Goal: Task Accomplishment & Management: Manage account settings

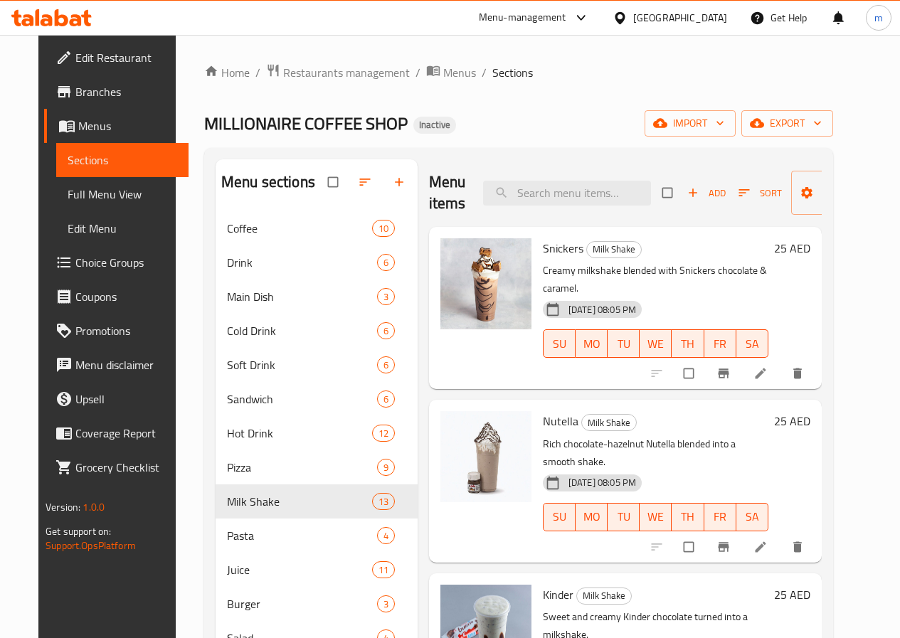
click at [55, 14] on icon at bounding box center [62, 17] width 14 height 17
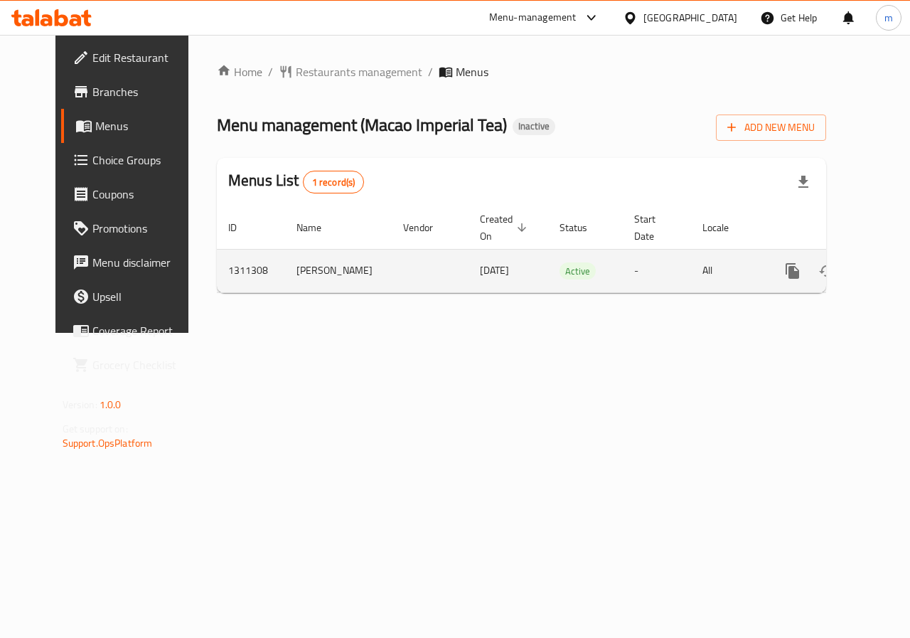
click at [889, 272] on icon "enhanced table" at bounding box center [895, 271] width 13 height 13
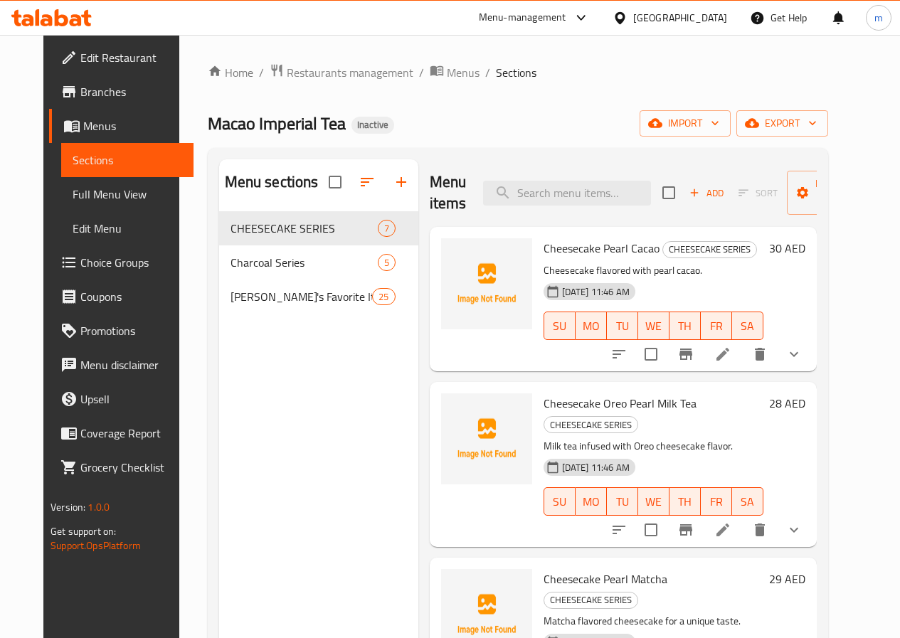
click at [90, 264] on span "Choice Groups" at bounding box center [131, 262] width 102 height 17
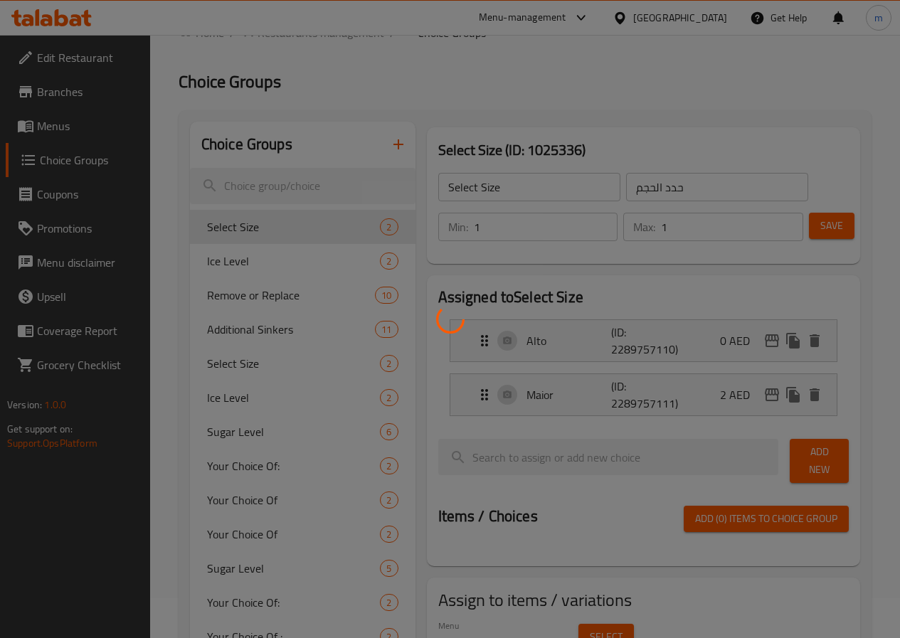
scroll to position [71, 0]
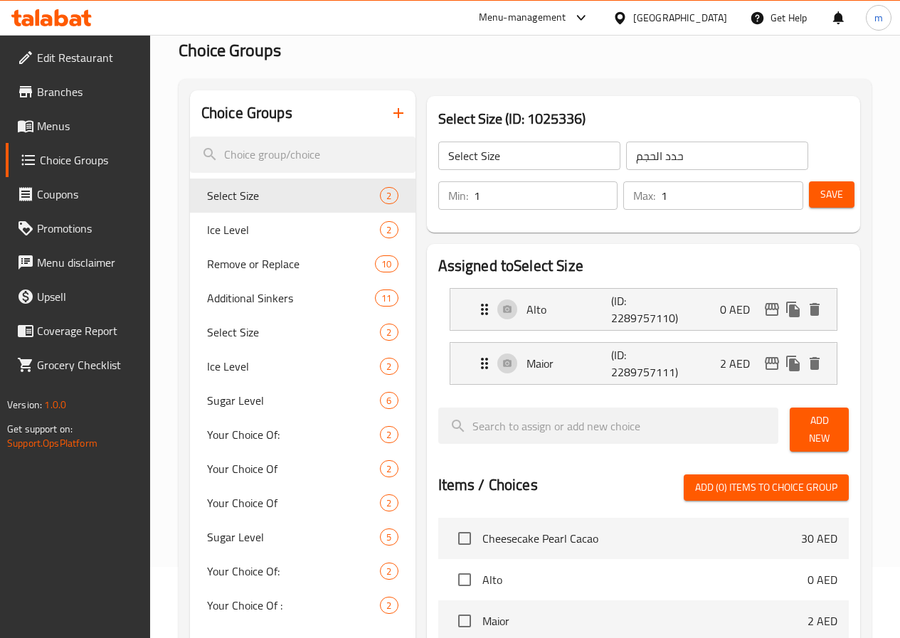
click at [844, 107] on h3 "Select Size (ID: 1025336)" at bounding box center [643, 118] width 410 height 23
click at [880, 307] on div "Home / Restaurants management / Choice Groups Choice Groups Choice Groups Selec…" at bounding box center [525, 507] width 750 height 1087
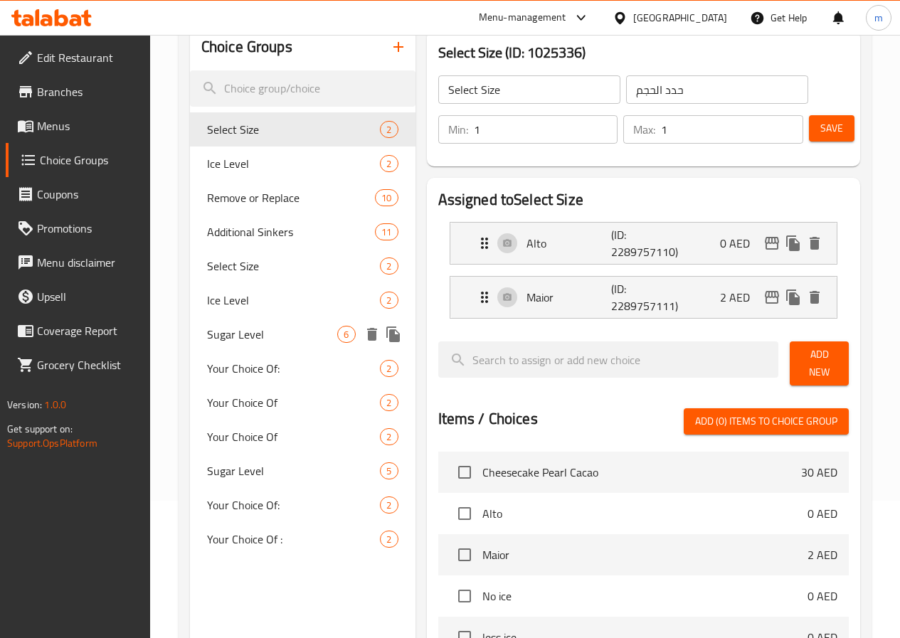
scroll to position [213, 0]
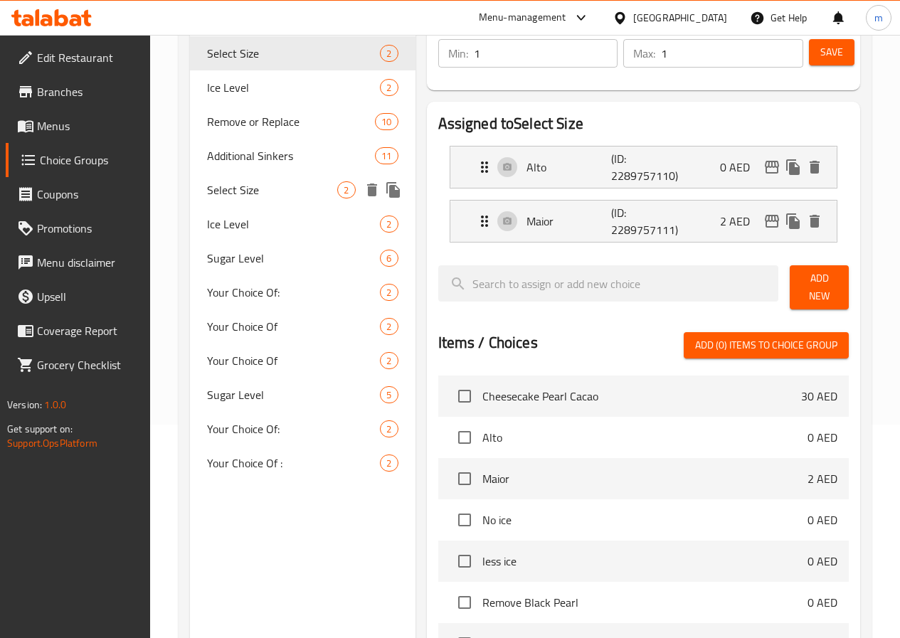
click at [238, 191] on span "Select Size" at bounding box center [272, 189] width 131 height 17
type input "Select Size"
type input "حدد الحجم"
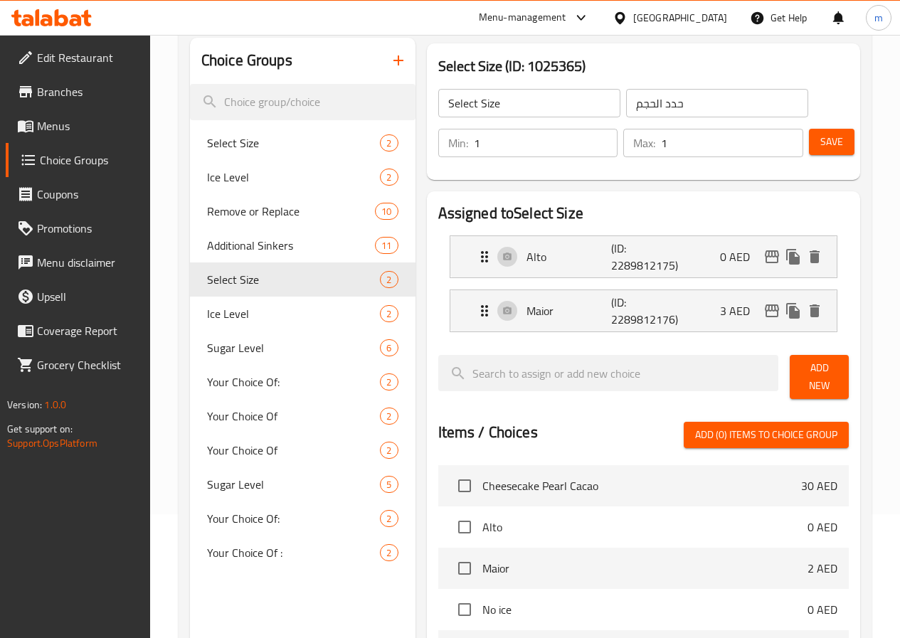
scroll to position [0, 0]
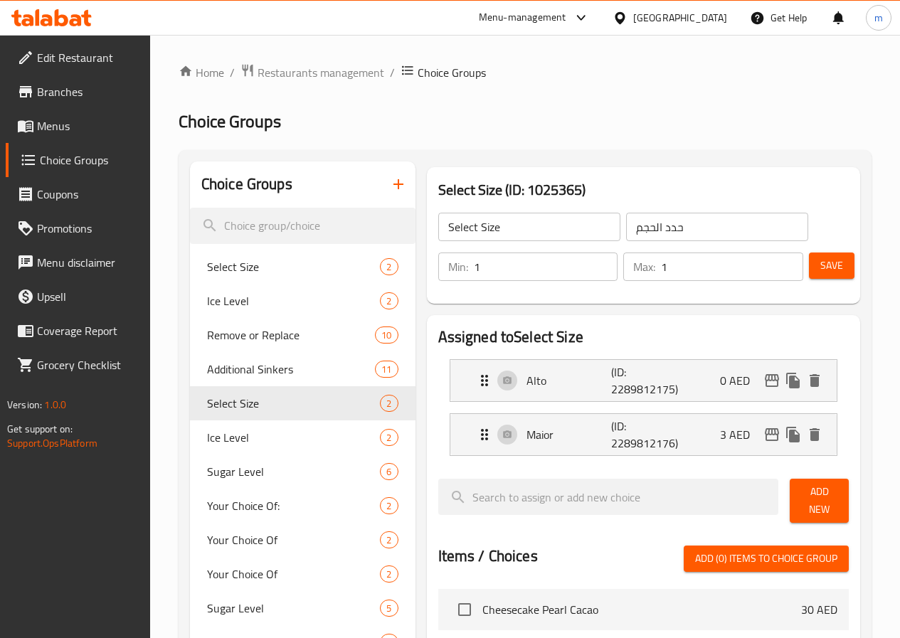
click at [393, 184] on icon "button" at bounding box center [398, 184] width 10 height 10
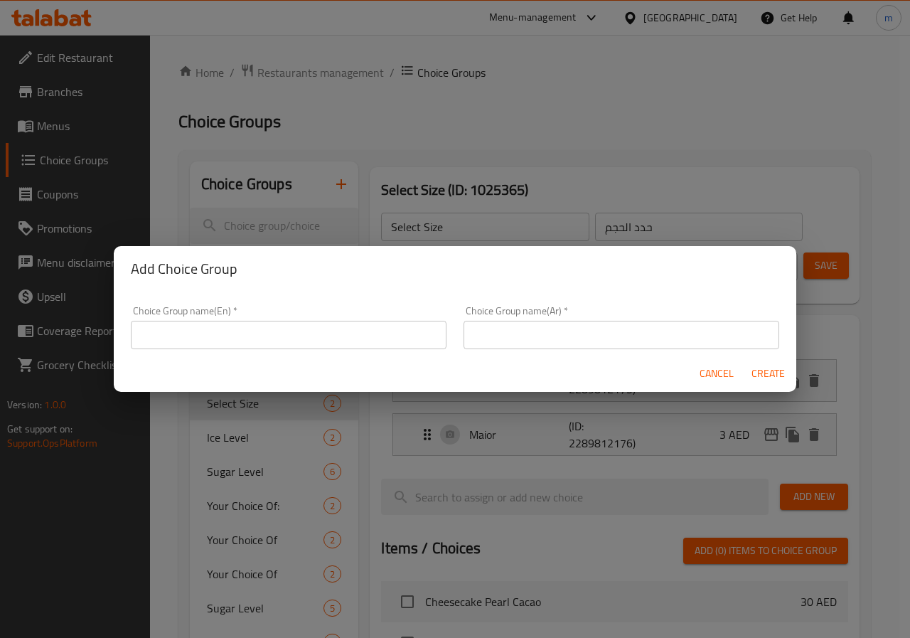
click at [300, 358] on div "Cancel Create" at bounding box center [455, 374] width 683 height 38
drag, startPoint x: 295, startPoint y: 352, endPoint x: 448, endPoint y: 347, distance: 153.0
click at [295, 351] on div "Choice Group name(En)   * Choice Group name(En) *" at bounding box center [288, 327] width 333 height 60
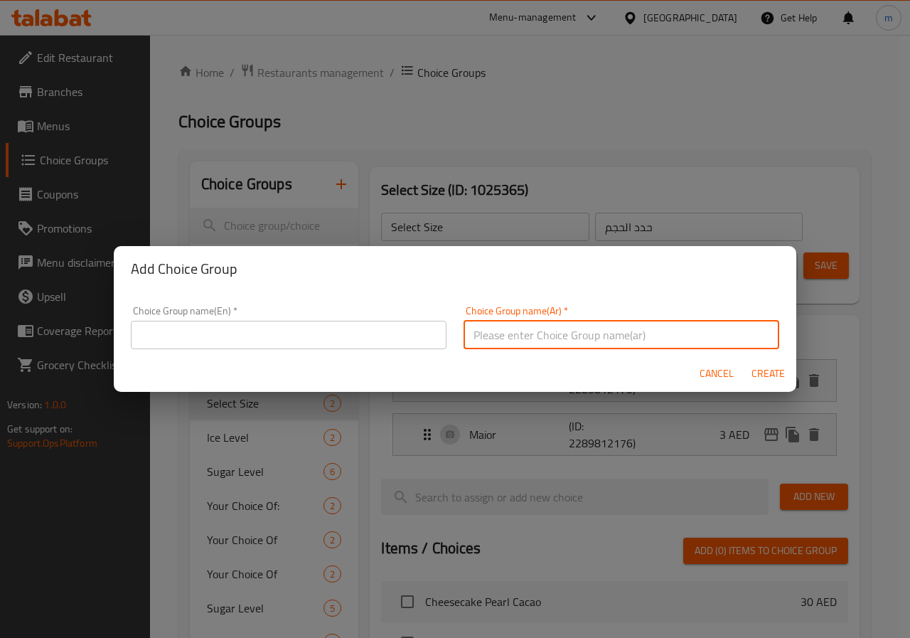
click at [563, 339] on input "text" at bounding box center [622, 335] width 316 height 28
click at [711, 369] on button "Cancel" at bounding box center [717, 374] width 46 height 26
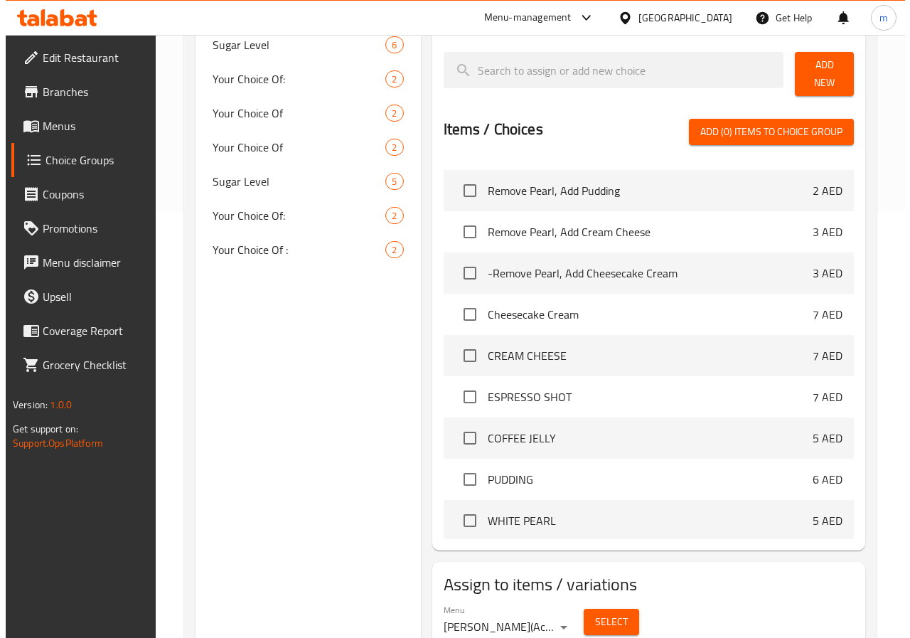
scroll to position [782, 0]
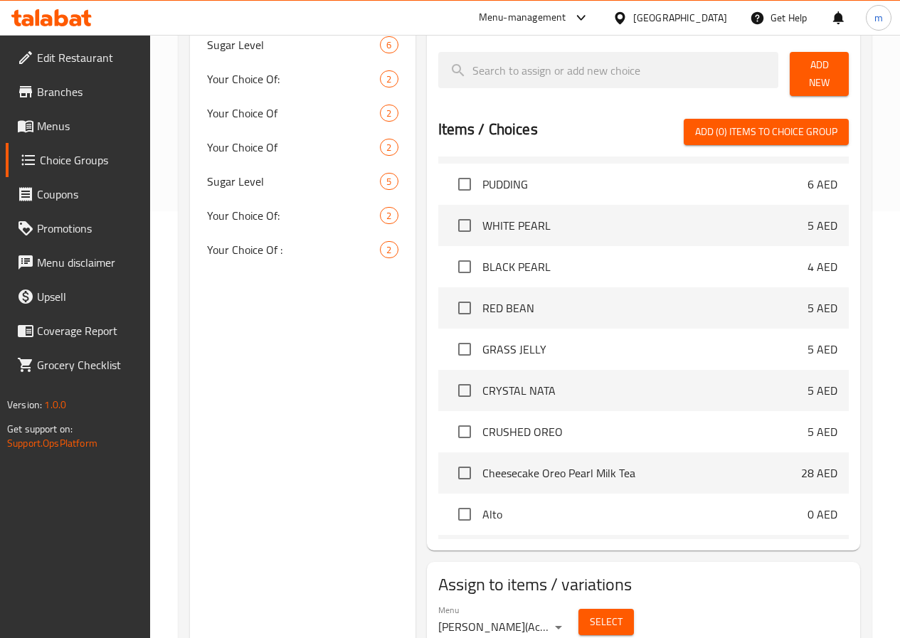
click at [590, 617] on span "Select" at bounding box center [606, 622] width 33 height 18
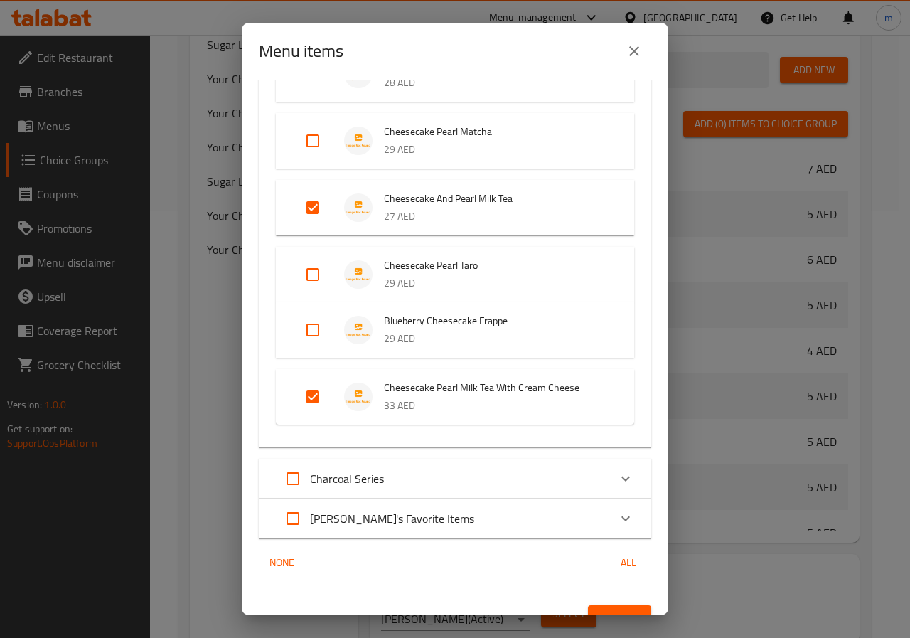
scroll to position [235, 0]
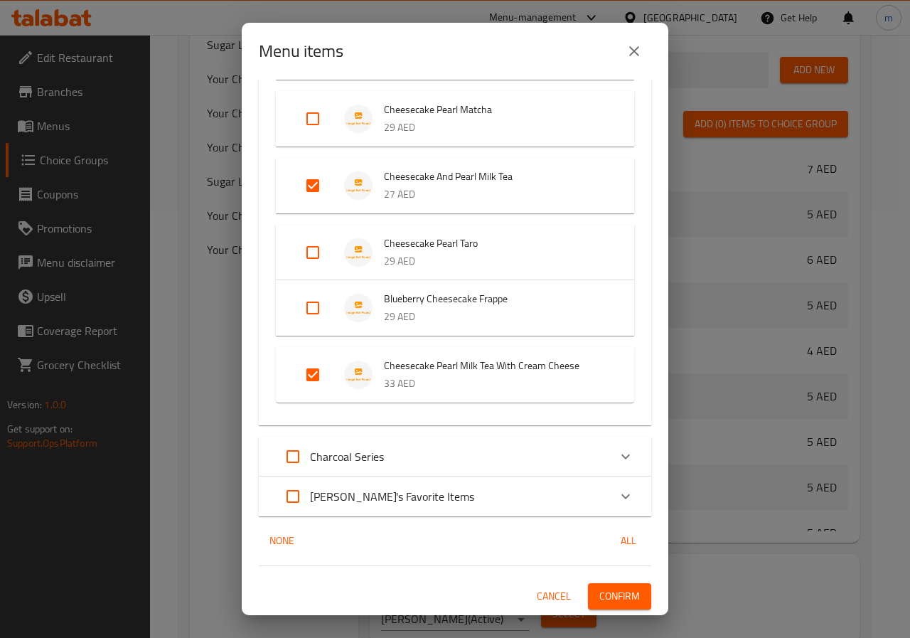
click at [288, 456] on input "Expand" at bounding box center [293, 457] width 34 height 34
checkbox input "true"
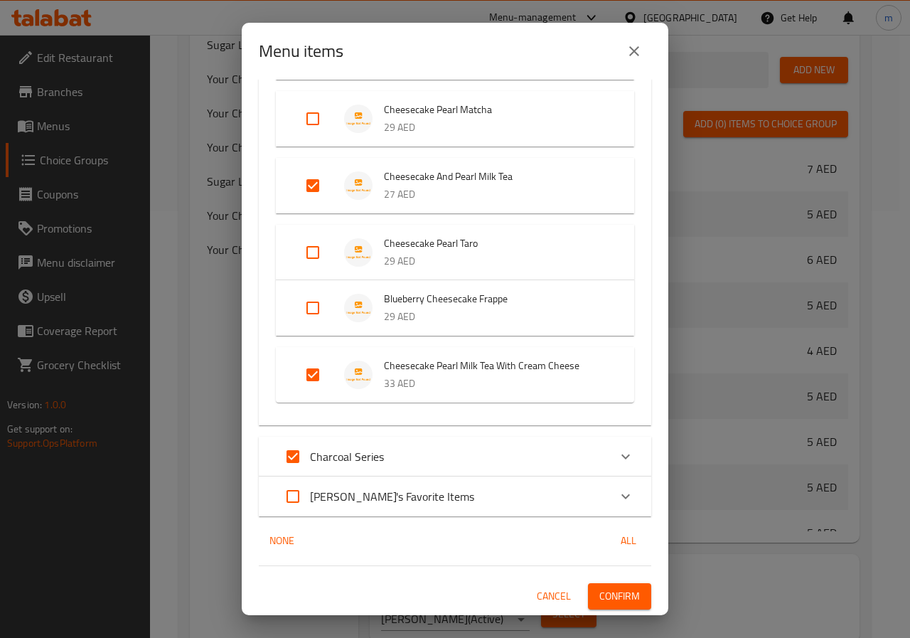
checkbox input "true"
click at [287, 451] on input "Expand" at bounding box center [293, 457] width 34 height 34
checkbox input "false"
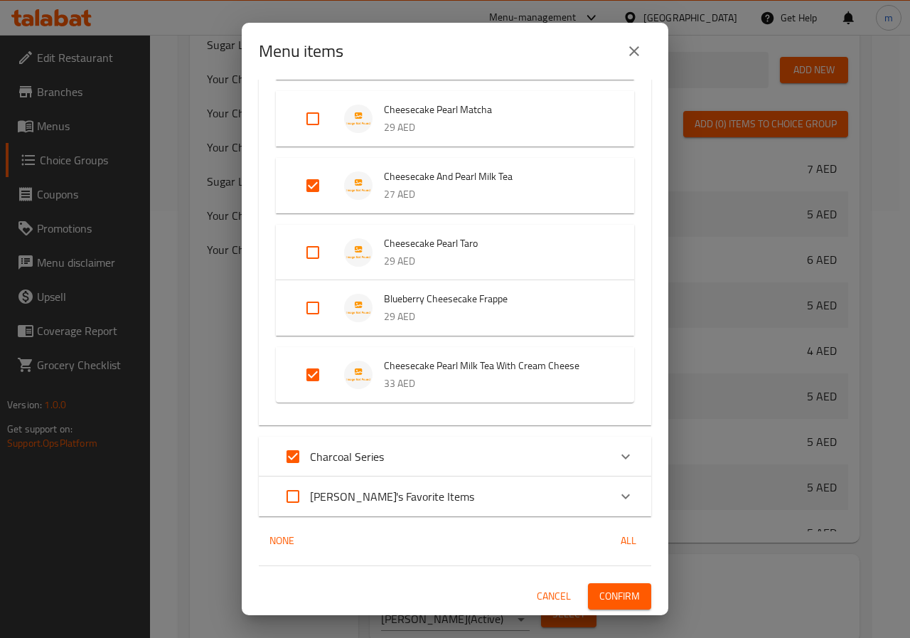
checkbox input "false"
click at [380, 459] on p "Charcoal Series" at bounding box center [347, 456] width 74 height 17
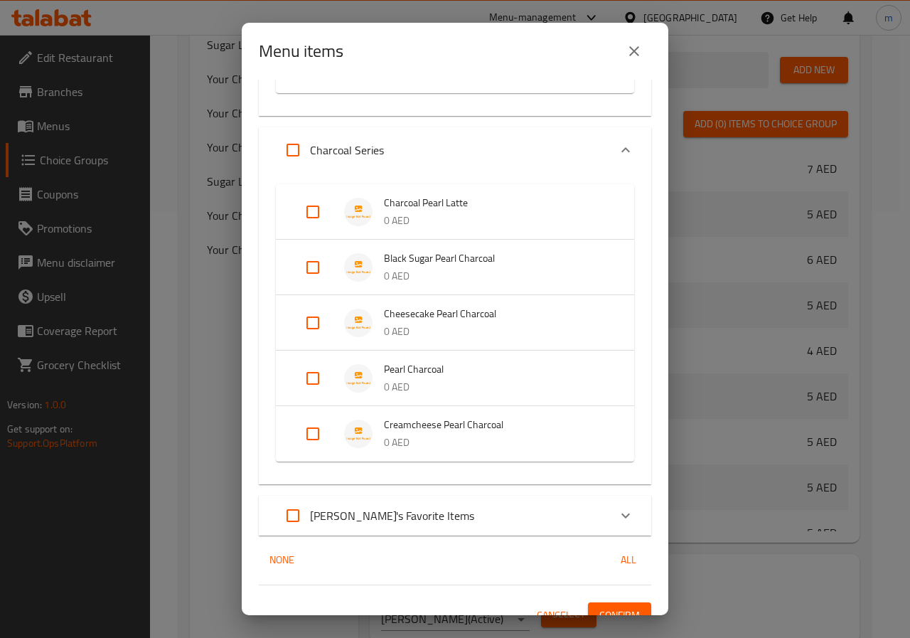
scroll to position [564, 0]
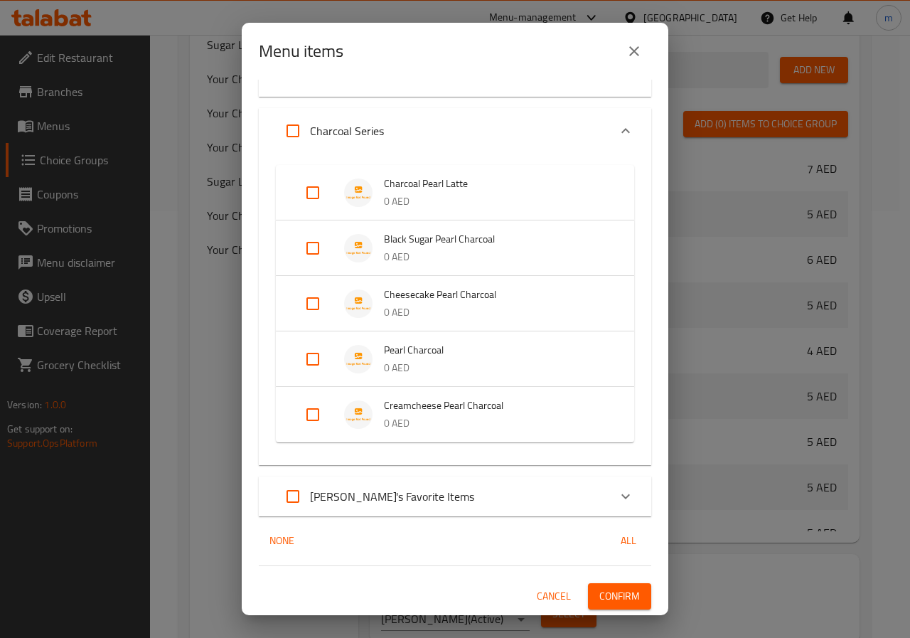
click at [423, 496] on div "[PERSON_NAME]'s Favorite Items" at bounding box center [442, 496] width 333 height 34
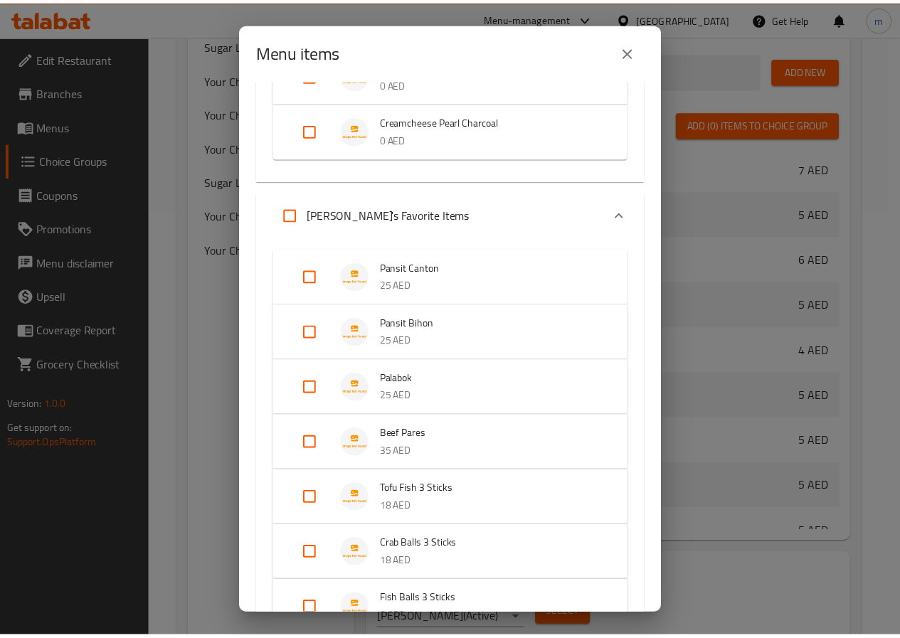
scroll to position [991, 0]
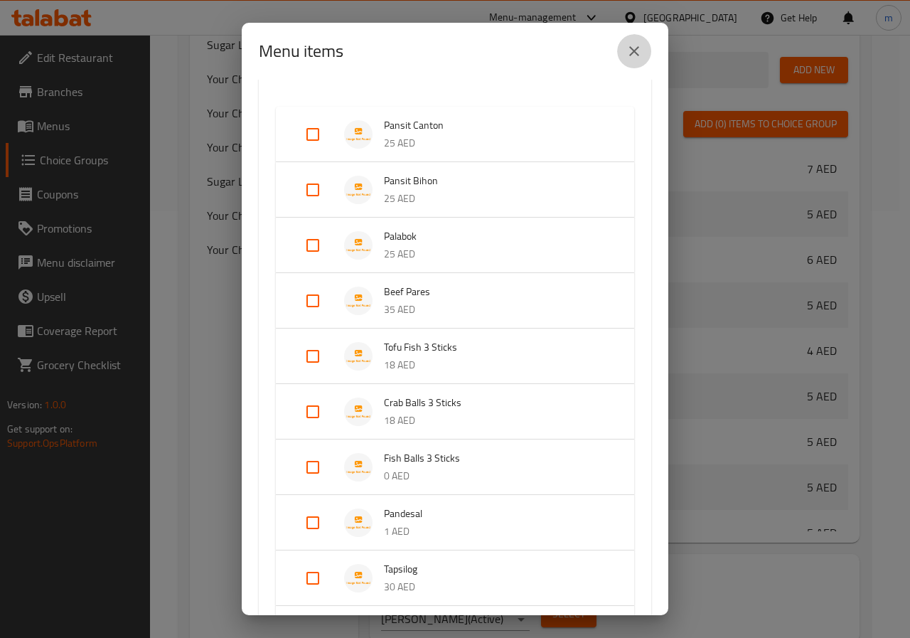
click at [638, 48] on icon "close" at bounding box center [634, 51] width 10 height 10
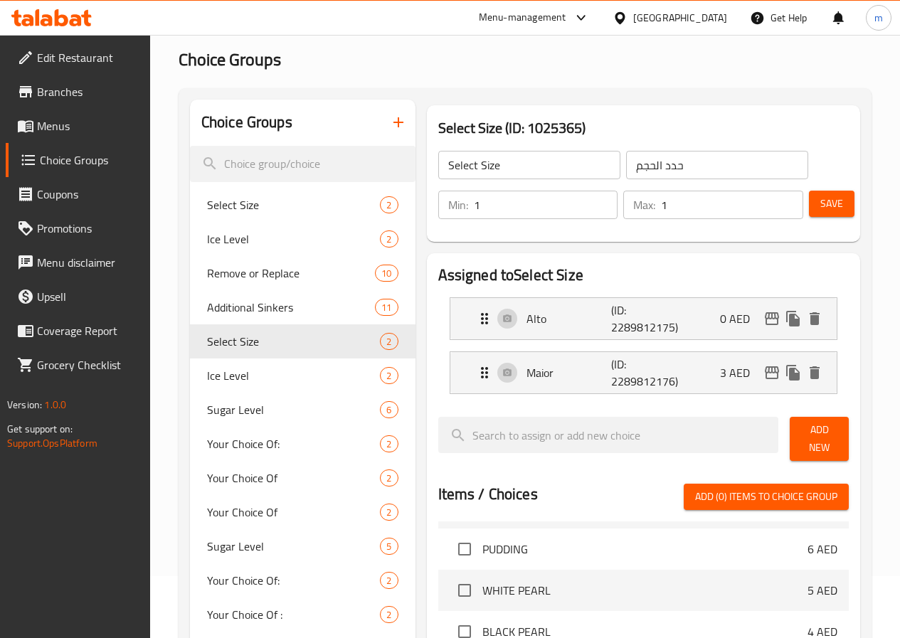
scroll to position [0, 0]
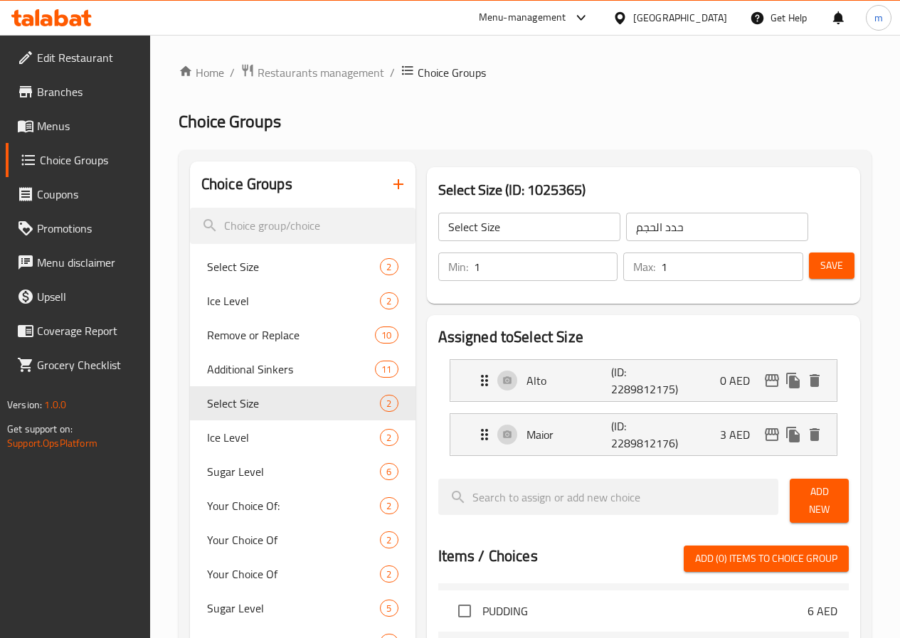
click at [77, 30] on div at bounding box center [51, 18] width 103 height 28
click at [53, 9] on icon at bounding box center [51, 17] width 80 height 17
